Goal: Obtain resource: Obtain resource

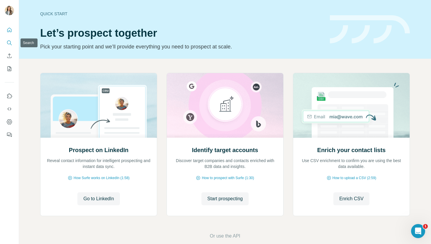
click at [10, 42] on icon "Search" at bounding box center [9, 43] width 6 height 6
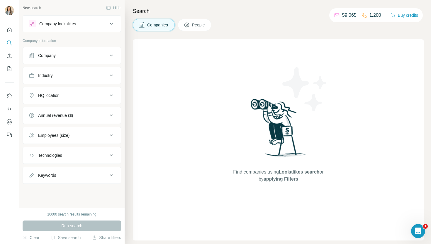
click at [57, 55] on div "Company" at bounding box center [68, 55] width 79 height 6
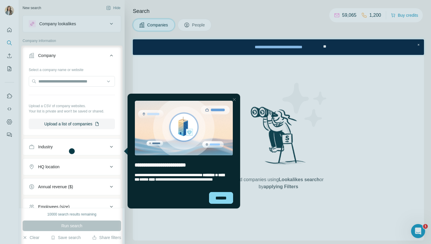
click at [71, 28] on div at bounding box center [215, 22] width 431 height 45
click at [223, 199] on div "******" at bounding box center [221, 198] width 24 height 12
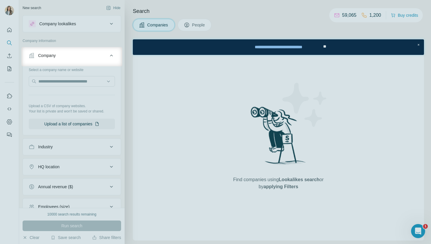
click at [94, 23] on div at bounding box center [215, 23] width 431 height 47
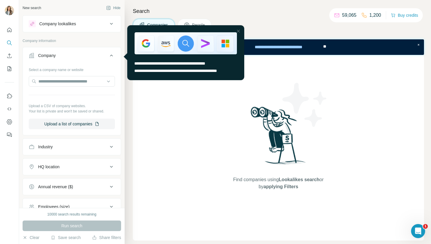
click at [79, 55] on div "Company" at bounding box center [68, 55] width 79 height 6
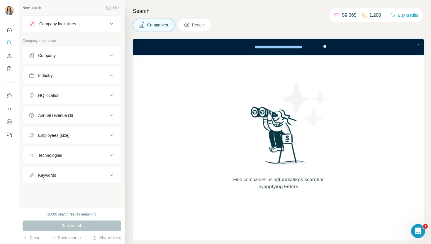
click at [79, 24] on div "Company lookalikes" at bounding box center [68, 23] width 79 height 7
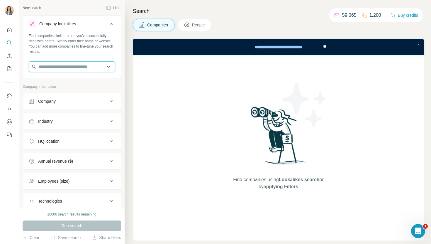
click at [71, 67] on input "text" at bounding box center [72, 66] width 86 height 11
paste input "**********"
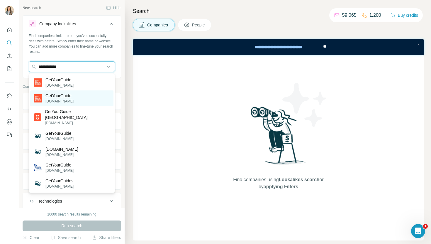
type input "**********"
click at [92, 98] on div "GetYourGuide [DOMAIN_NAME]" at bounding box center [71, 98] width 83 height 16
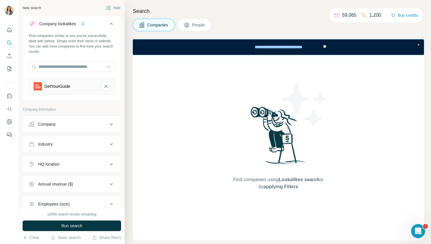
click at [92, 100] on div "Company lookalikes 1 Find companies similar to one you've successfully dealt wi…" at bounding box center [72, 58] width 99 height 86
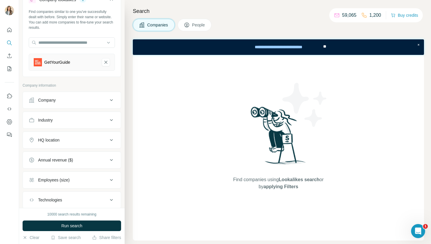
scroll to position [26, 0]
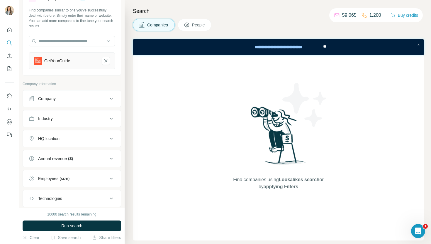
click at [100, 101] on div "Company" at bounding box center [68, 99] width 79 height 6
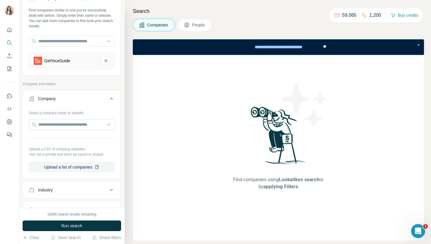
click at [100, 101] on div "Company" at bounding box center [68, 99] width 79 height 6
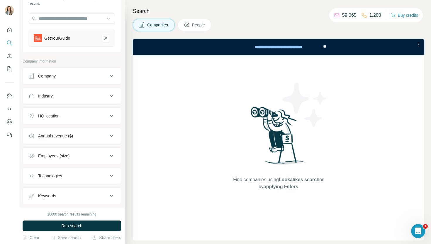
scroll to position [54, 0]
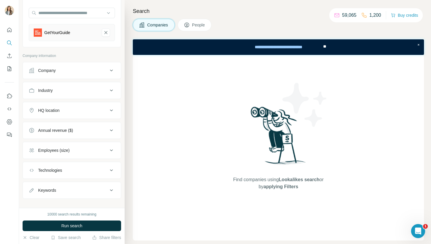
click at [96, 113] on button "HQ location" at bounding box center [72, 110] width 98 height 14
click at [96, 114] on button "HQ location" at bounding box center [72, 111] width 98 height 16
click at [97, 143] on button "Employees (size)" at bounding box center [72, 150] width 98 height 14
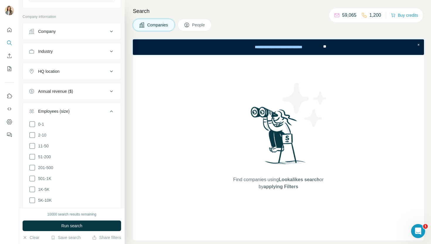
scroll to position [116, 0]
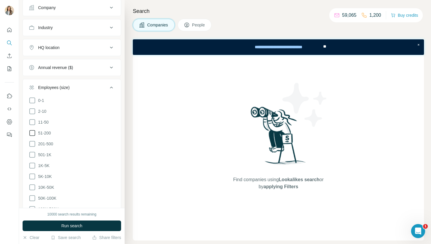
click at [35, 133] on icon at bounding box center [32, 132] width 7 height 7
click at [35, 141] on icon at bounding box center [32, 143] width 7 height 7
click at [35, 153] on icon at bounding box center [32, 154] width 7 height 7
click at [35, 160] on ul "0-1 2-10 11-50 [PHONE_NUMBER] 501-1K 1K-5K 5K-10K 10K-50K 50K-100K 100K-500K 50…" at bounding box center [72, 160] width 86 height 127
click at [34, 164] on icon at bounding box center [32, 165] width 7 height 7
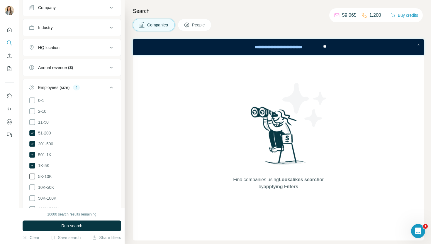
click at [33, 175] on icon at bounding box center [32, 176] width 7 height 7
click at [66, 224] on span "Run search" at bounding box center [71, 226] width 21 height 6
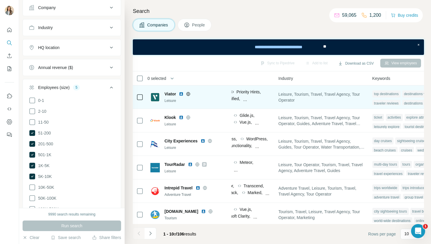
scroll to position [0, 395]
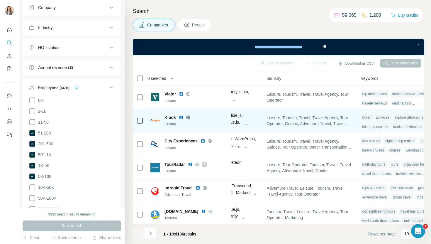
click at [171, 116] on span "Klook" at bounding box center [169, 117] width 11 height 6
click at [182, 117] on img at bounding box center [181, 117] width 5 height 5
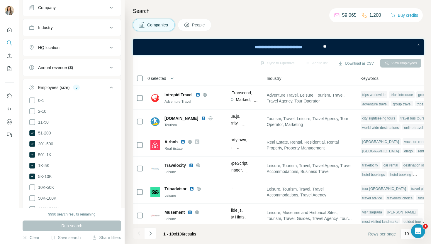
scroll to position [96, 395]
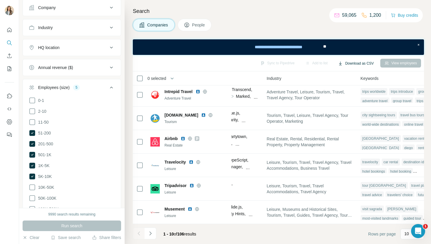
click at [354, 65] on button "Download as CSV" at bounding box center [356, 63] width 44 height 9
click at [149, 235] on icon "Navigate to next page" at bounding box center [150, 233] width 6 height 6
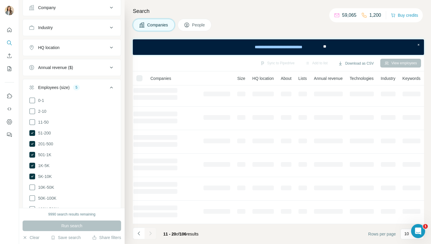
scroll to position [96, 43]
click at [150, 235] on div at bounding box center [151, 233] width 12 height 12
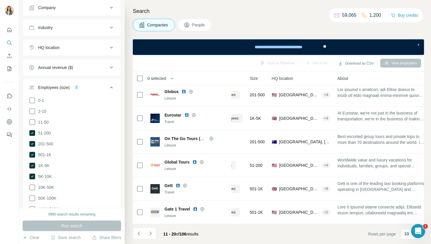
click at [150, 235] on icon "Navigate to next page" at bounding box center [150, 233] width 6 height 6
click at [150, 235] on div at bounding box center [151, 233] width 12 height 12
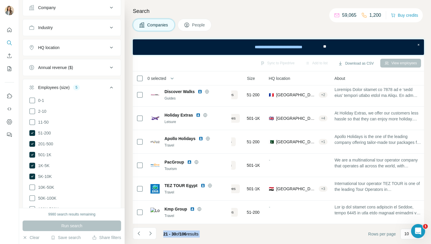
click at [150, 235] on icon "Navigate to next page" at bounding box center [150, 233] width 6 height 6
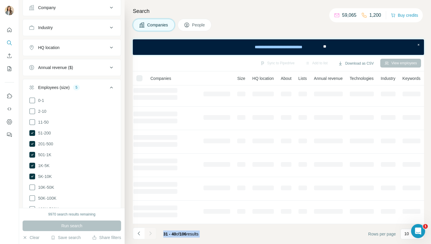
click at [150, 235] on div at bounding box center [151, 233] width 12 height 12
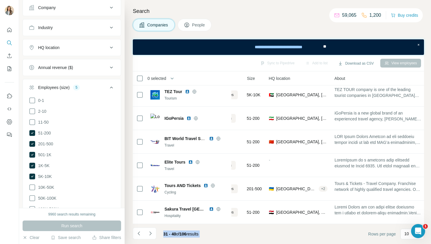
click at [150, 235] on icon "Navigate to next page" at bounding box center [150, 233] width 6 height 6
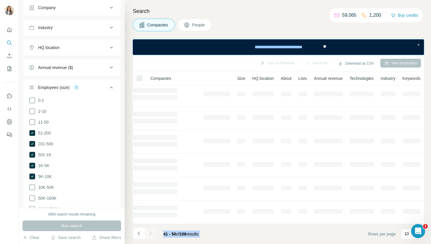
click at [150, 235] on div at bounding box center [151, 233] width 12 height 12
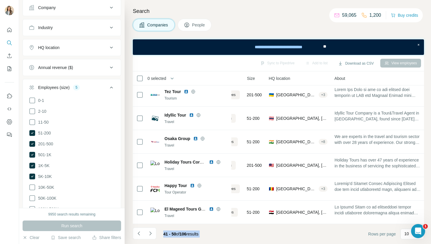
click at [150, 235] on icon "Navigate to next page" at bounding box center [150, 233] width 6 height 6
click at [150, 235] on div at bounding box center [151, 233] width 12 height 12
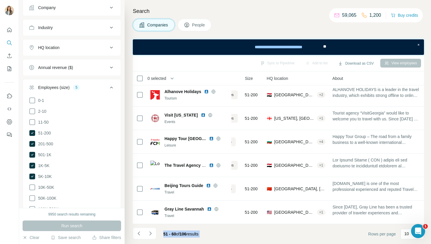
click at [150, 235] on icon "Navigate to next page" at bounding box center [150, 233] width 6 height 6
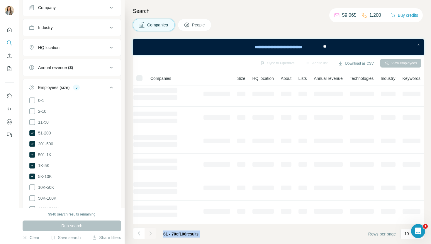
click at [150, 235] on div at bounding box center [151, 233] width 12 height 12
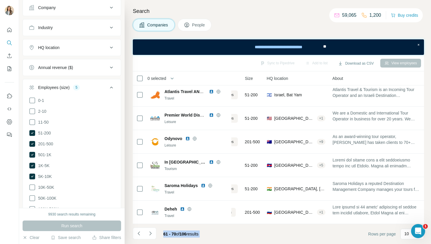
click at [150, 235] on icon "Navigate to next page" at bounding box center [150, 233] width 6 height 6
click at [150, 235] on div at bounding box center [151, 233] width 12 height 12
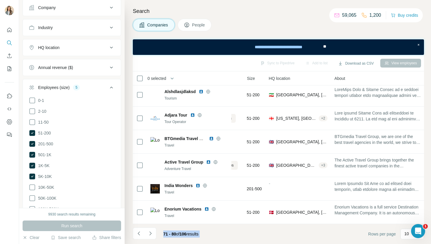
click at [150, 235] on icon "Navigate to next page" at bounding box center [150, 233] width 6 height 6
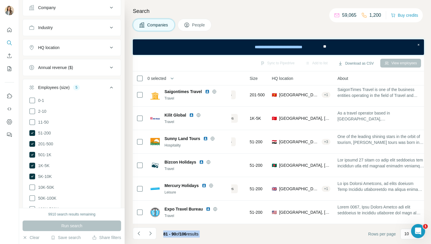
click at [150, 235] on icon "Navigate to next page" at bounding box center [150, 233] width 6 height 6
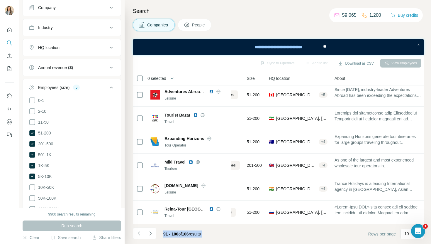
click at [150, 235] on icon "Navigate to next page" at bounding box center [150, 233] width 6 height 6
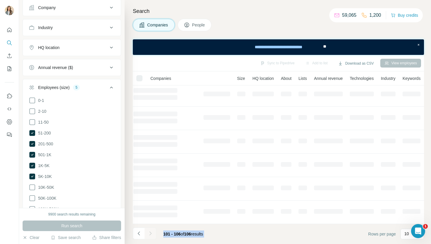
click at [150, 235] on div at bounding box center [151, 233] width 12 height 12
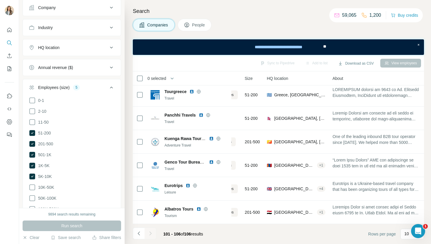
click at [150, 235] on div at bounding box center [151, 233] width 12 height 12
click at [353, 64] on button "Download as CSV" at bounding box center [356, 63] width 44 height 9
click at [355, 88] on div "All viewed companies (106)" at bounding box center [360, 86] width 57 height 11
